Goal: Transaction & Acquisition: Purchase product/service

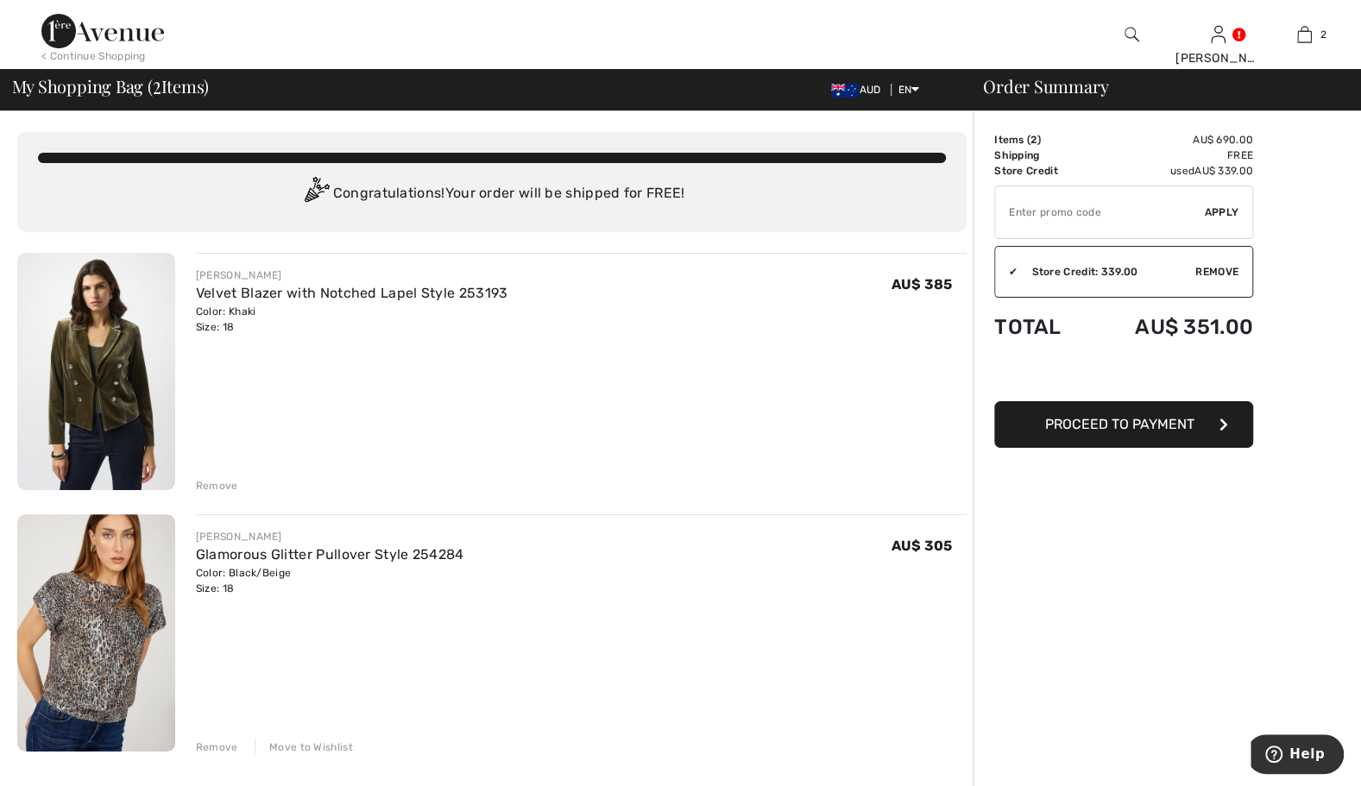
click at [216, 483] on div "Remove" at bounding box center [217, 486] width 42 height 16
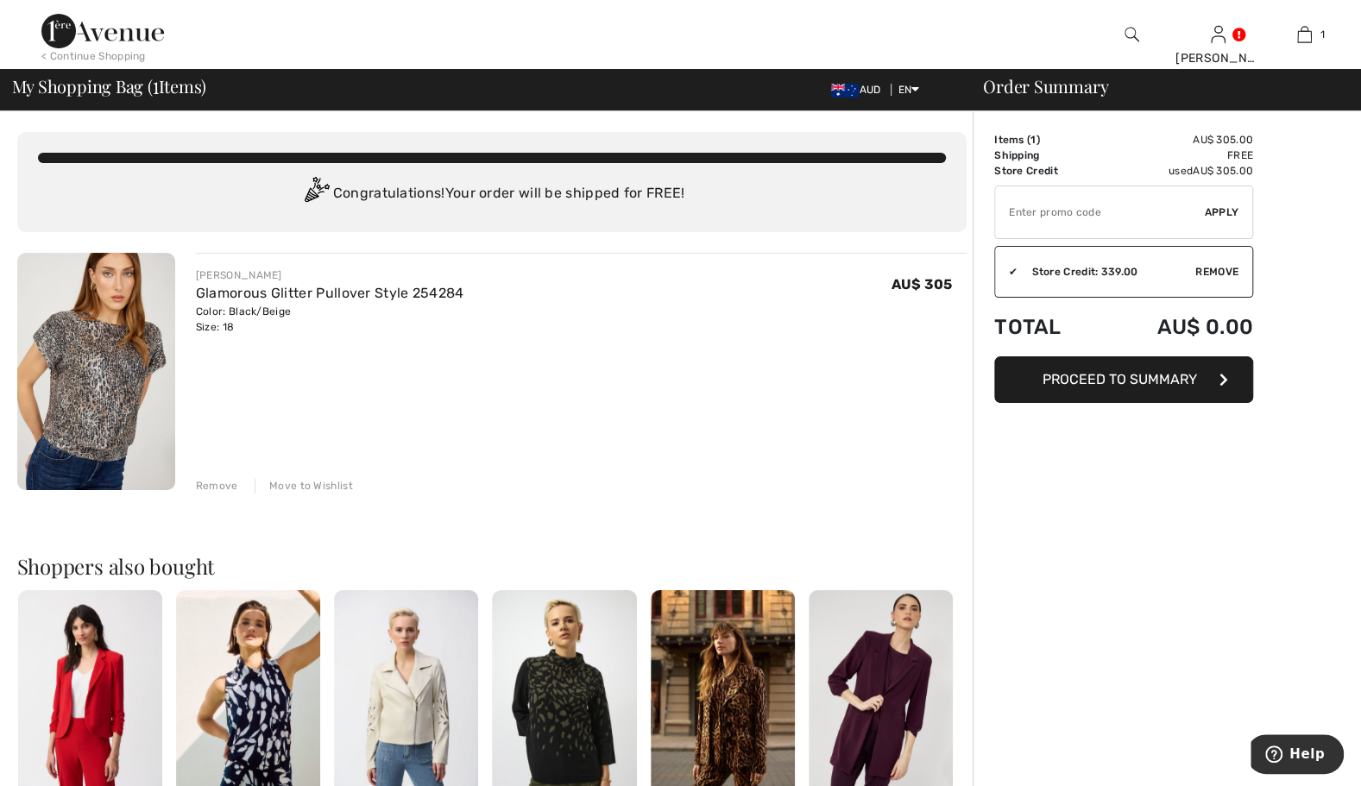
click at [146, 27] on img at bounding box center [102, 31] width 123 height 35
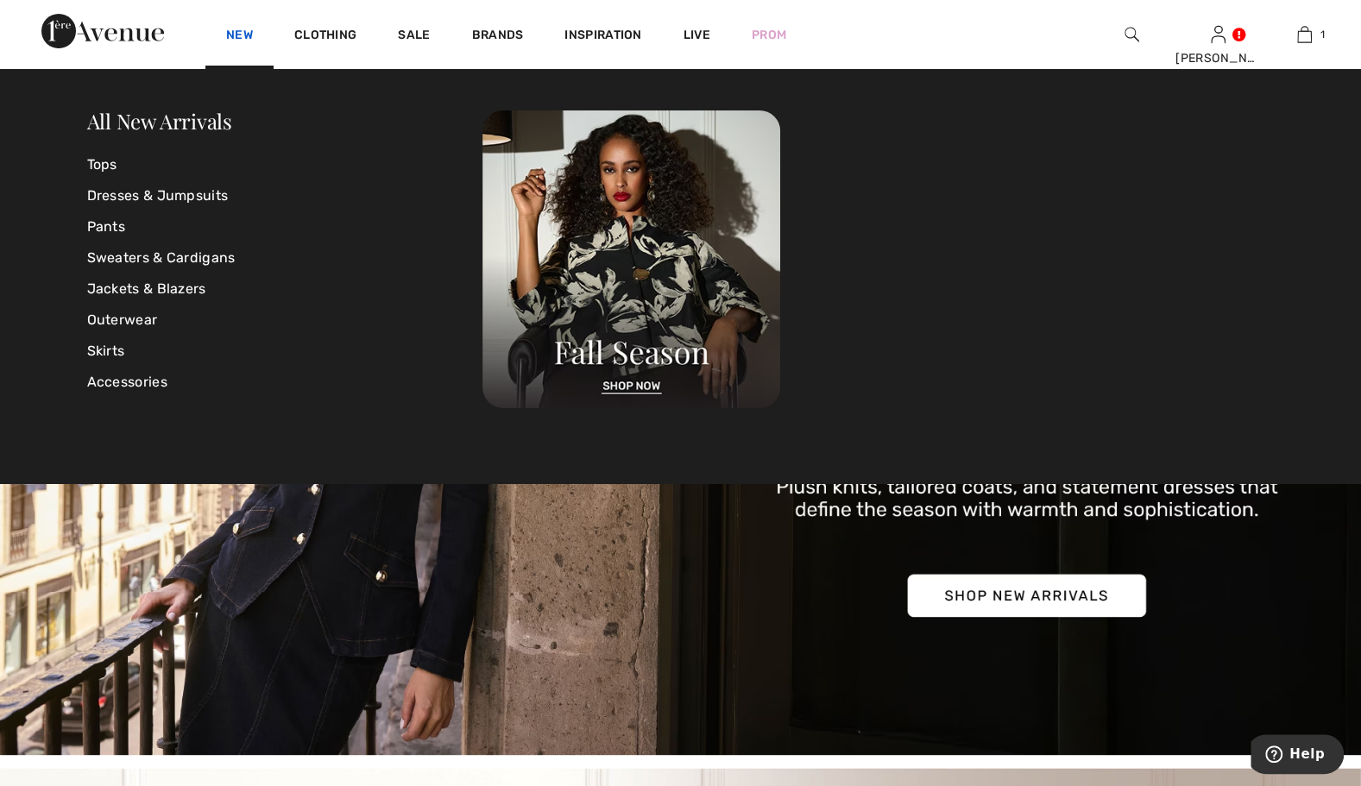
click at [248, 28] on link "New" at bounding box center [239, 37] width 27 height 18
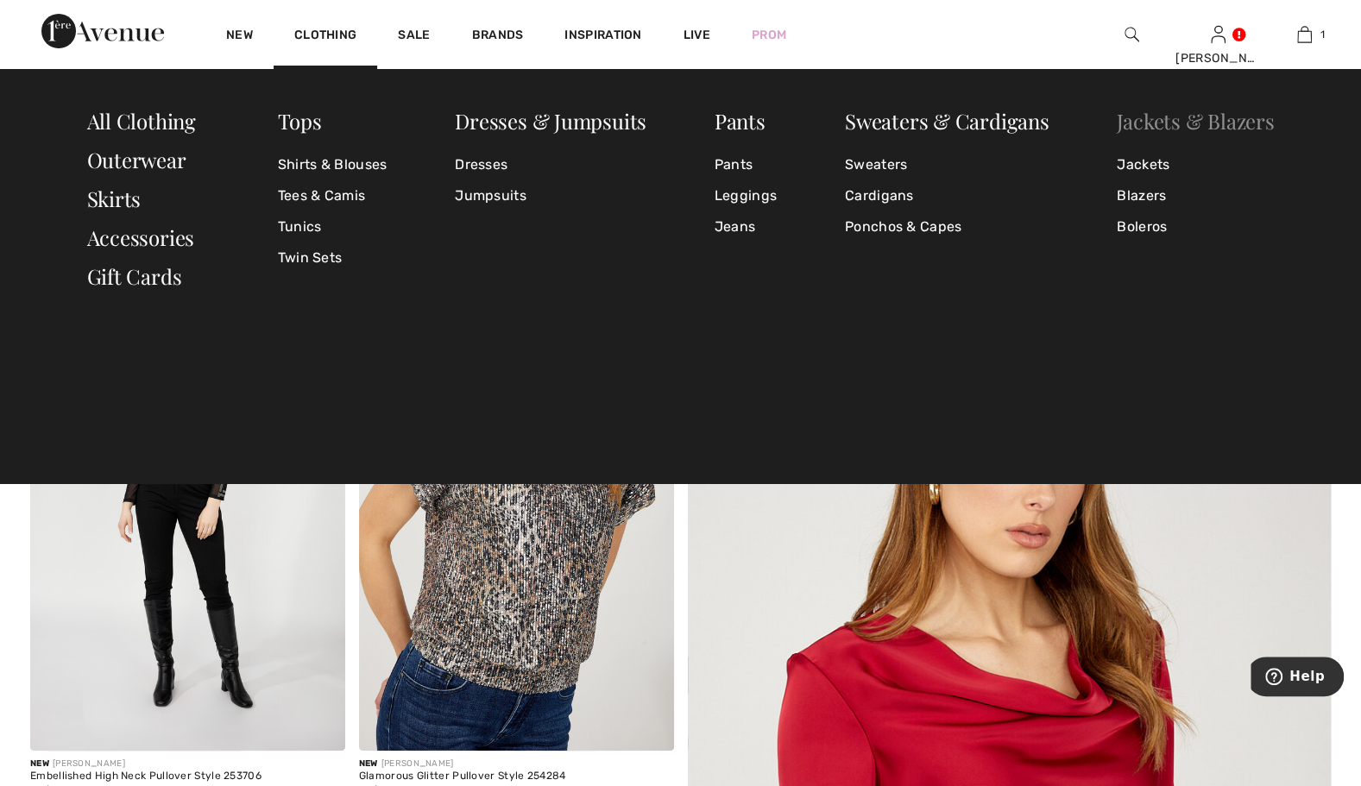
click at [1158, 114] on link "Jackets & Blazers" at bounding box center [1195, 121] width 157 height 28
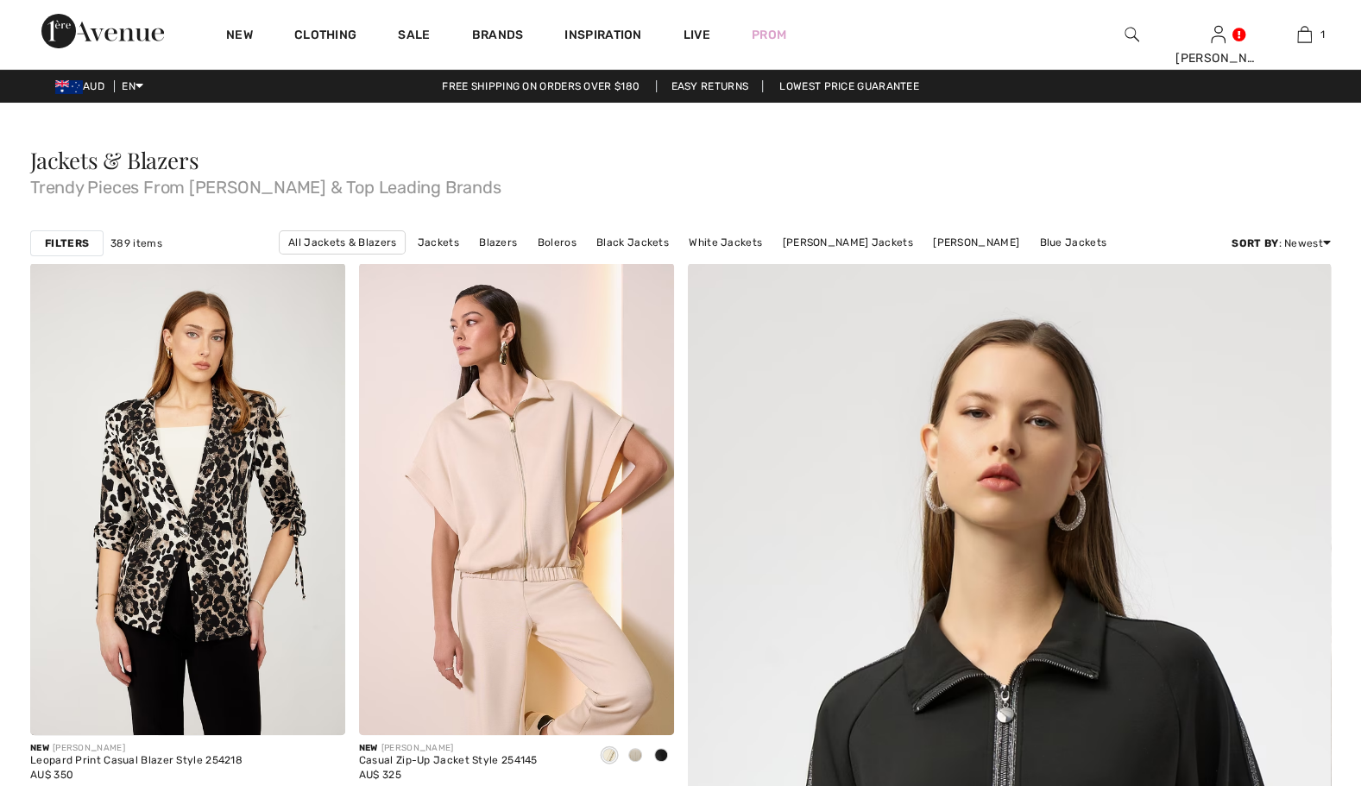
drag, startPoint x: 0, startPoint y: 0, endPoint x: 1348, endPoint y: 318, distance: 1384.6
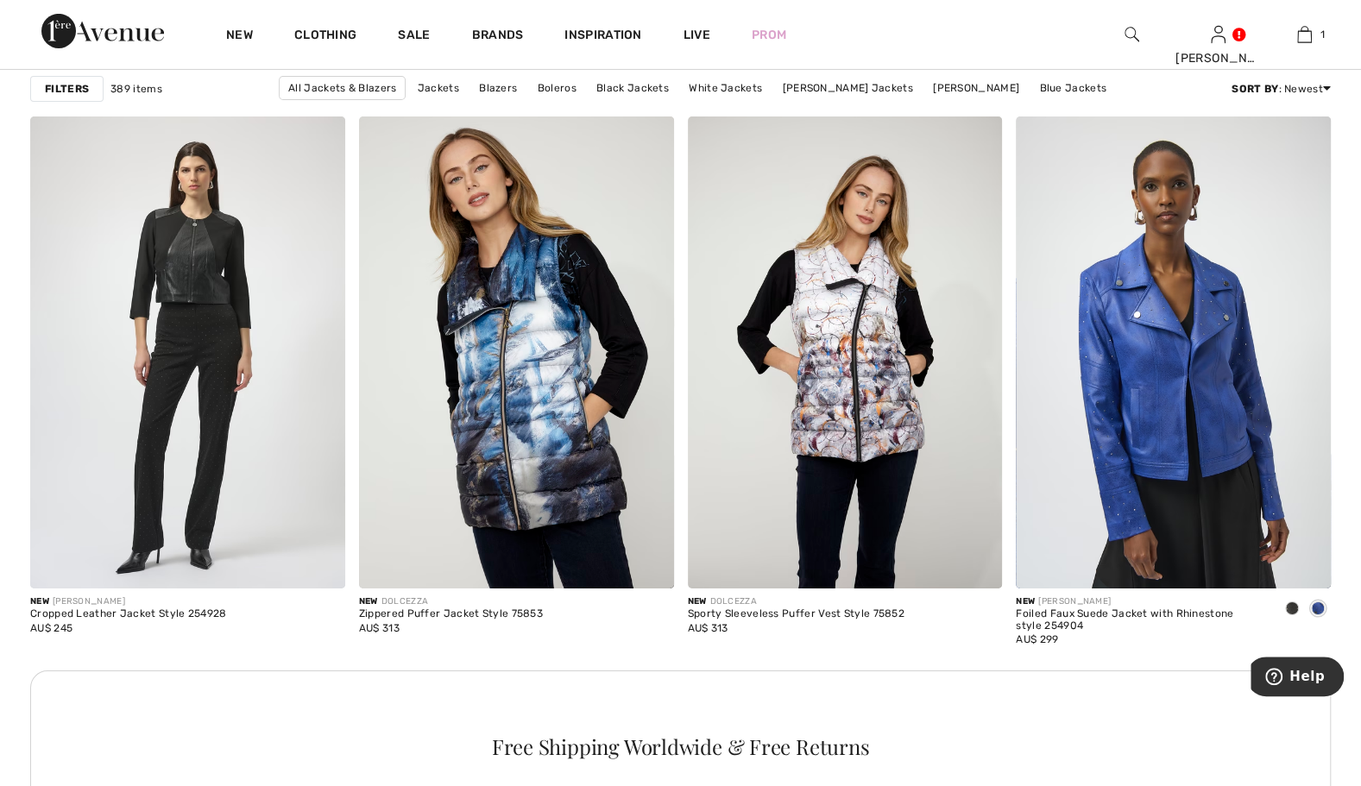
scroll to position [3693, 0]
